Goal: Information Seeking & Learning: Understand process/instructions

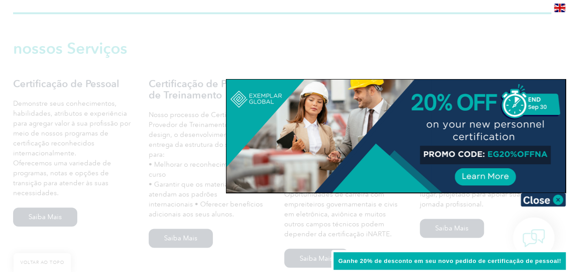
scroll to position [587, 0]
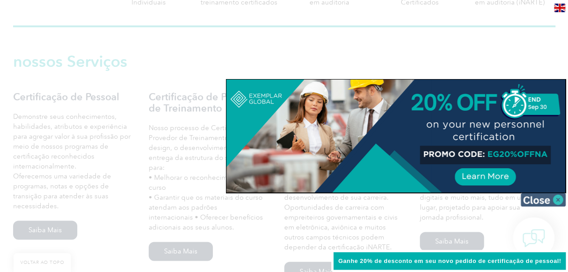
click at [556, 198] on img at bounding box center [542, 200] width 45 height 14
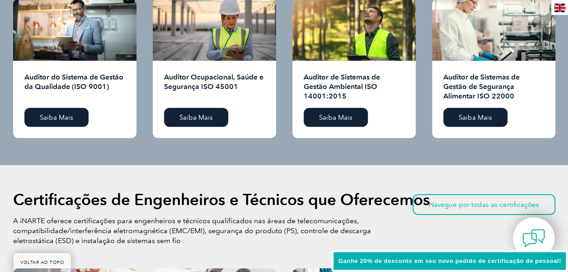
scroll to position [994, 0]
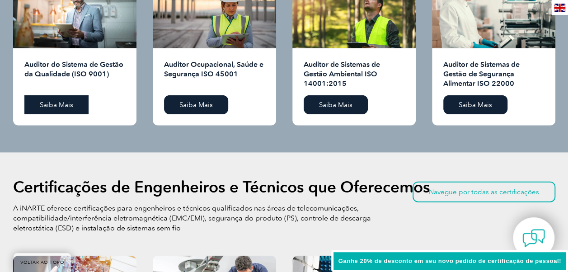
click at [44, 104] on link "Saiba Mais" at bounding box center [56, 104] width 64 height 19
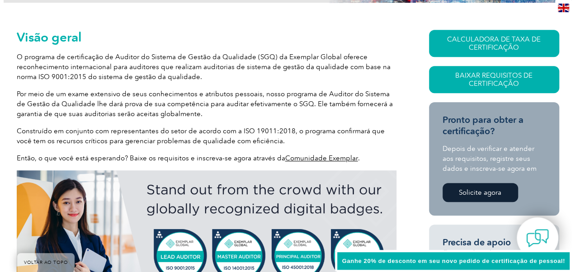
scroll to position [226, 0]
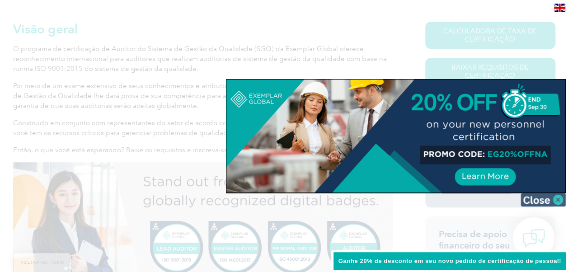
click at [557, 201] on img at bounding box center [542, 200] width 45 height 14
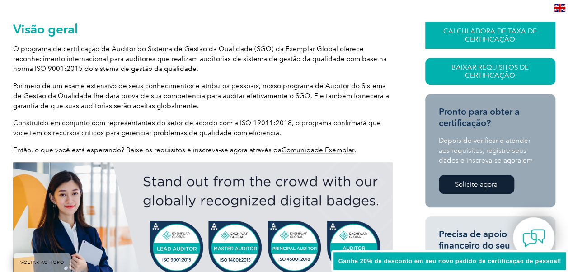
click at [478, 35] on link "CALCULADORA DE TAXA DE CERTIFICAÇÃO" at bounding box center [490, 35] width 130 height 27
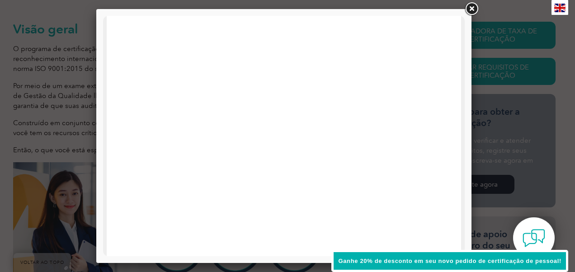
scroll to position [45, 0]
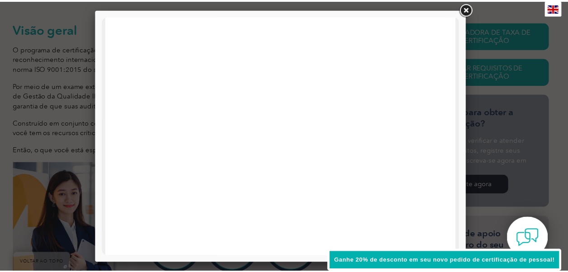
scroll to position [0, 0]
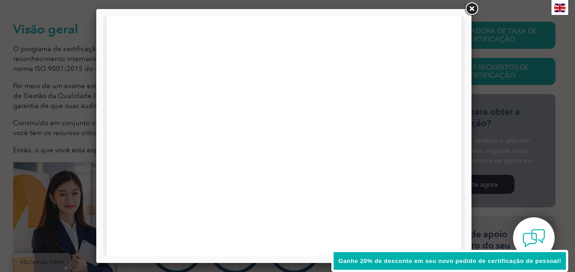
click at [471, 6] on link at bounding box center [471, 9] width 16 height 16
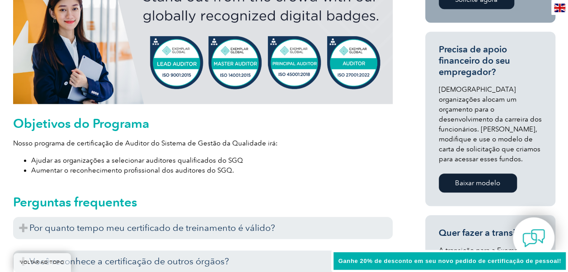
scroll to position [181, 0]
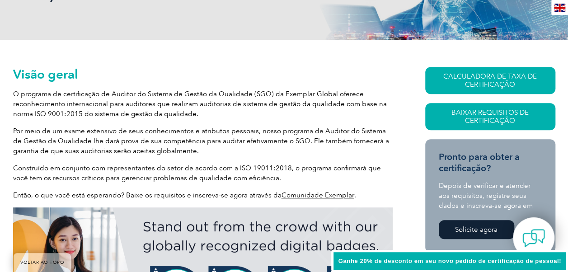
click at [304, 194] on link "Comunidade Exemplar" at bounding box center [317, 195] width 73 height 8
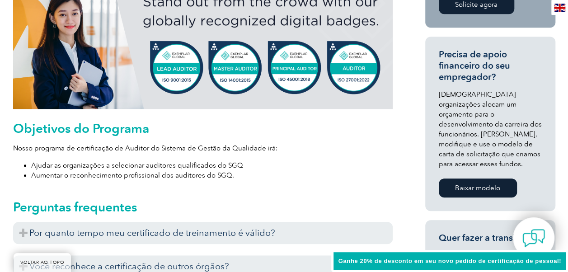
scroll to position [407, 0]
